Goal: Find specific page/section: Find specific page/section

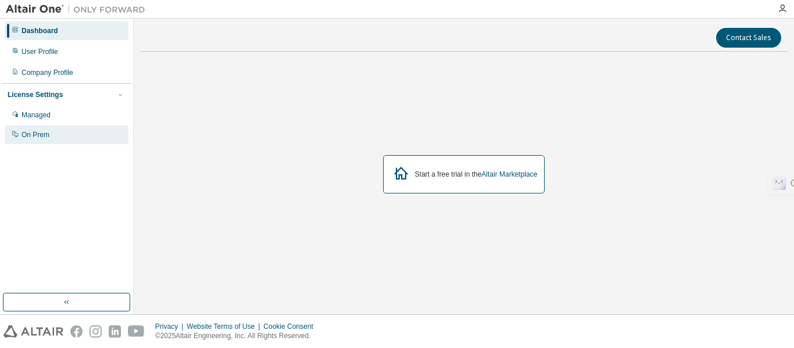
click at [85, 132] on div "On Prem" at bounding box center [67, 135] width 124 height 19
